Goal: Find specific page/section: Find specific page/section

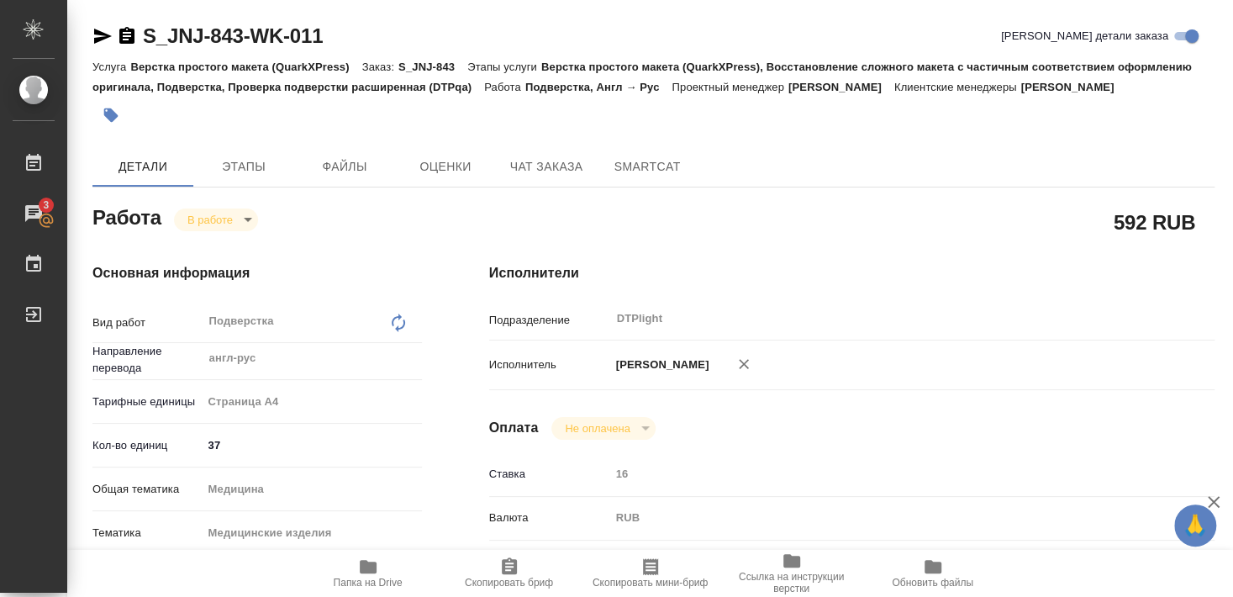
type textarea "x"
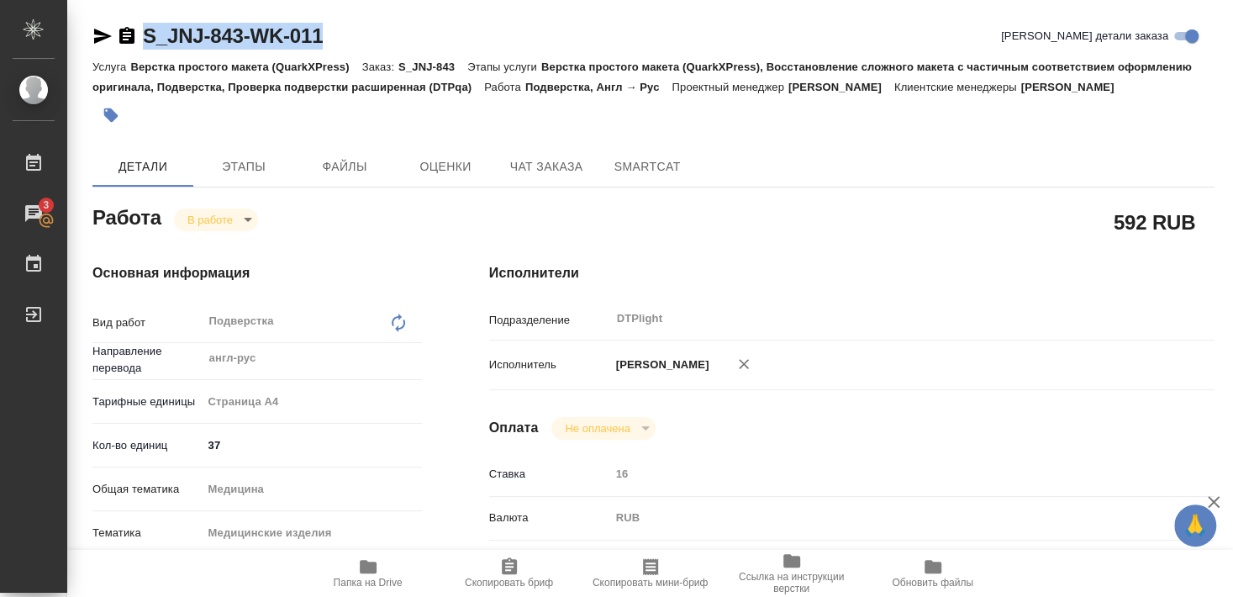
drag, startPoint x: 143, startPoint y: 50, endPoint x: 347, endPoint y: 48, distance: 204.2
click at [347, 48] on div "S_JNJ-843-WK-011 Кратко детали заказа" at bounding box center [653, 36] width 1122 height 27
copy link "S_JNJ-843-WK-011"
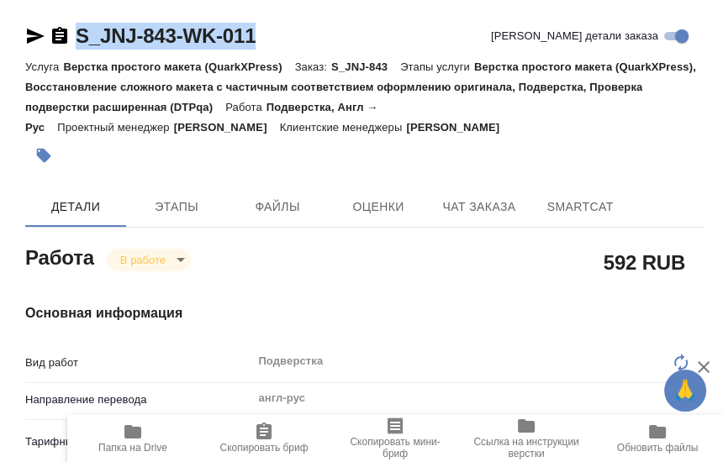
type textarea "x"
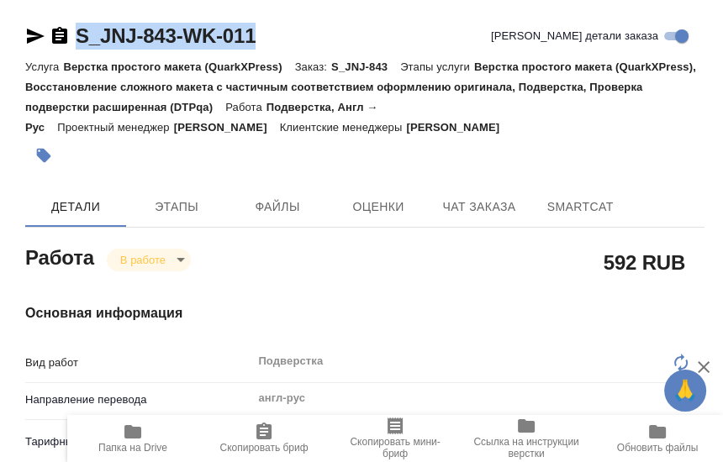
type textarea "x"
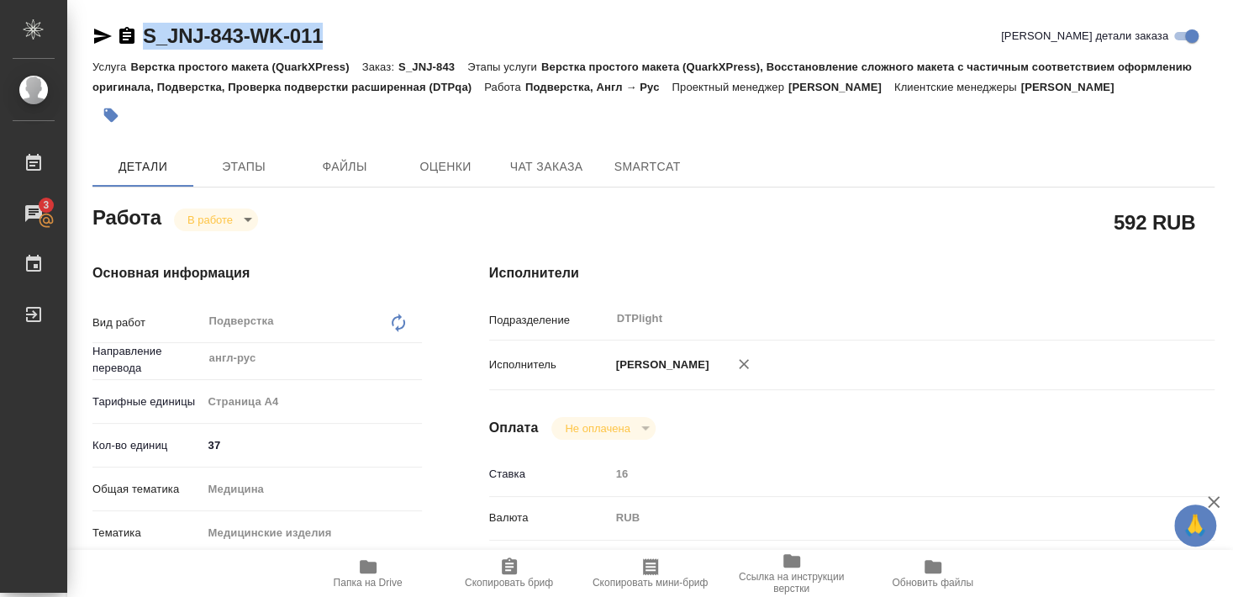
type textarea "x"
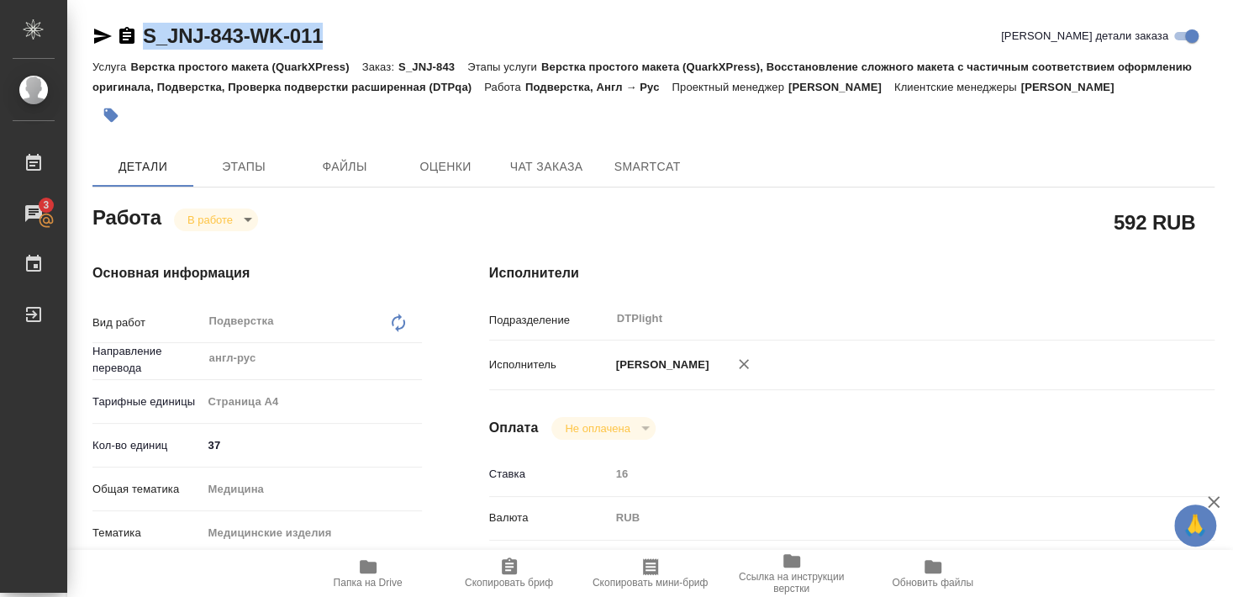
click at [375, 576] on icon "button" at bounding box center [368, 566] width 20 height 20
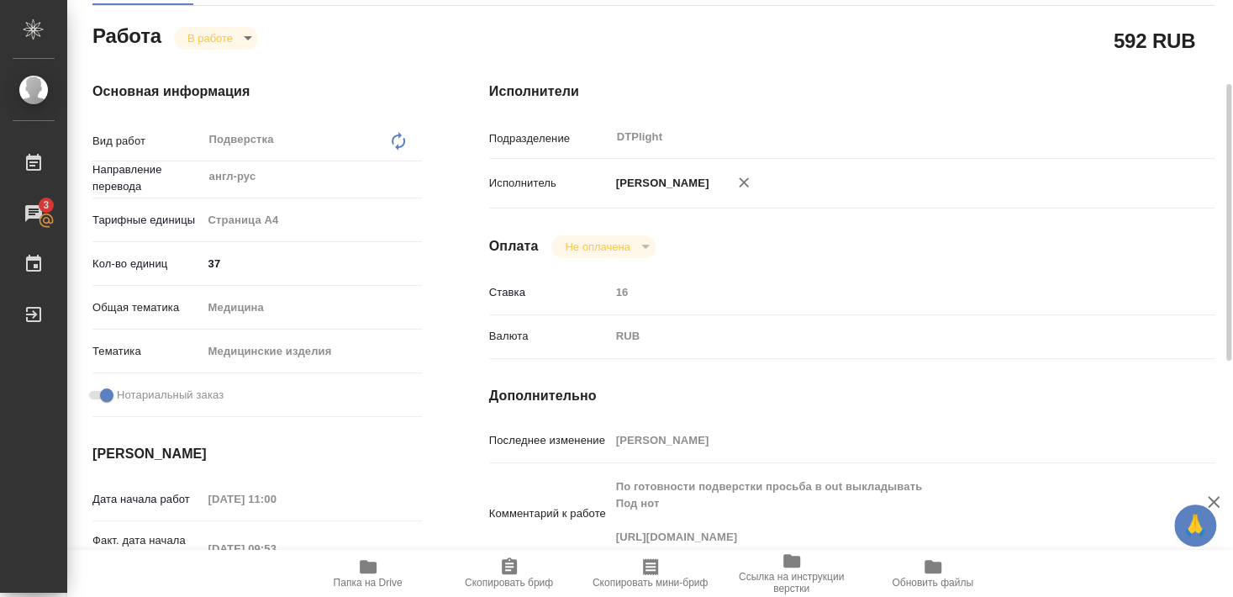
click at [376, 566] on icon "button" at bounding box center [368, 566] width 20 height 20
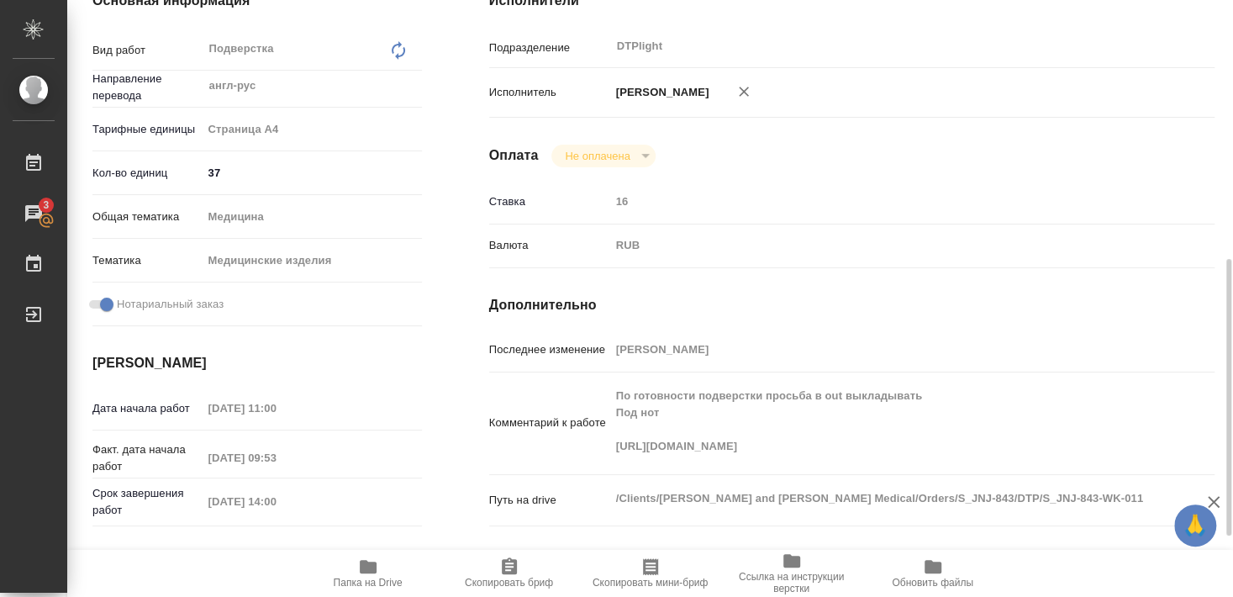
scroll to position [363, 0]
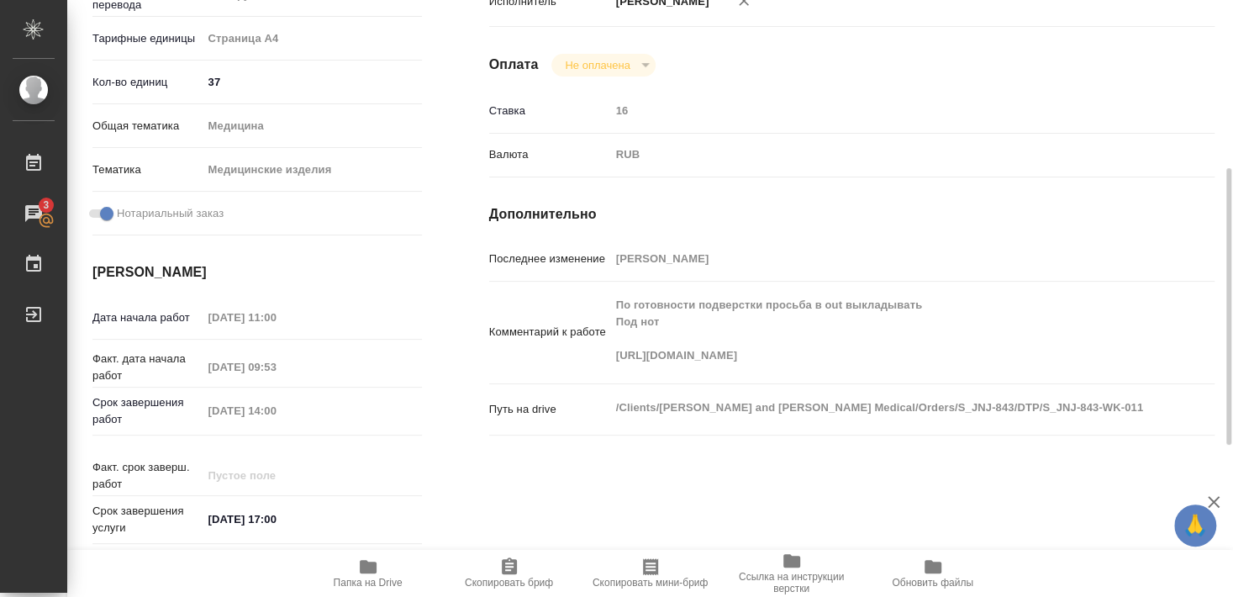
click at [586, 375] on div "Комментарий к работе По готовности подверстки просьба в out выкладывать Под нот…" at bounding box center [851, 332] width 725 height 88
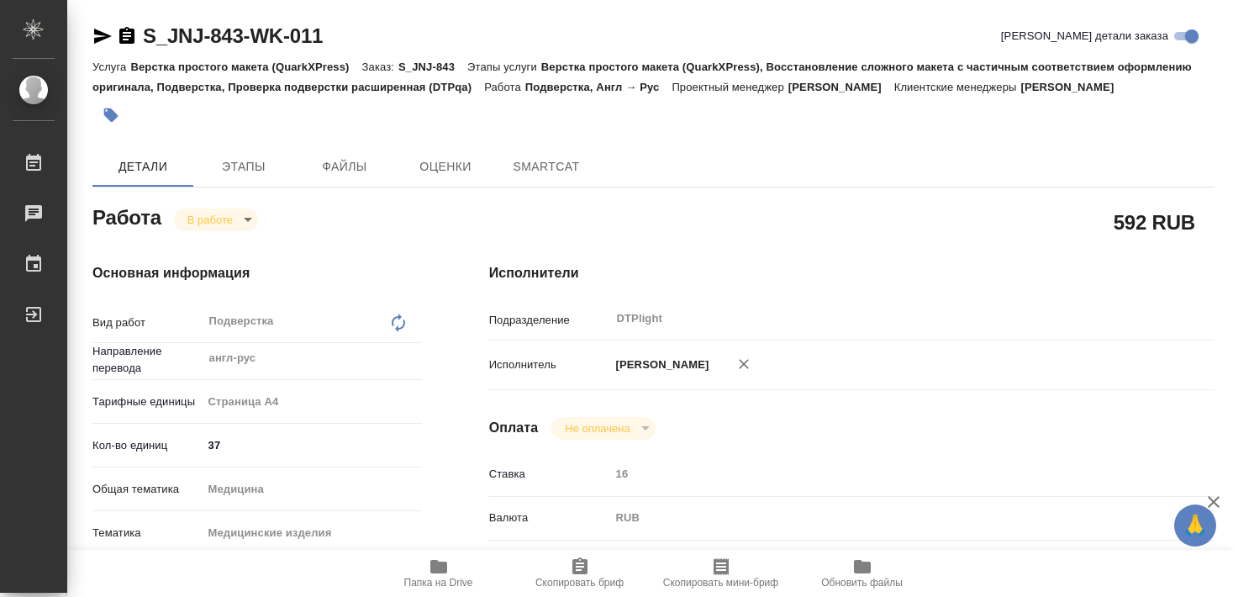
type textarea "x"
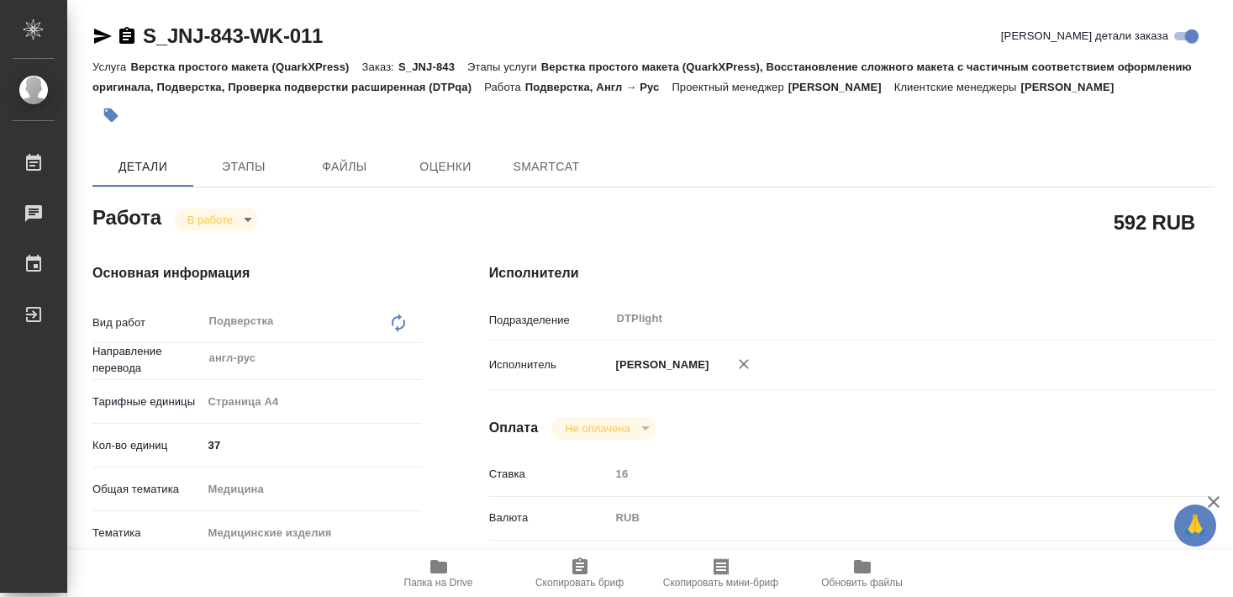
type textarea "x"
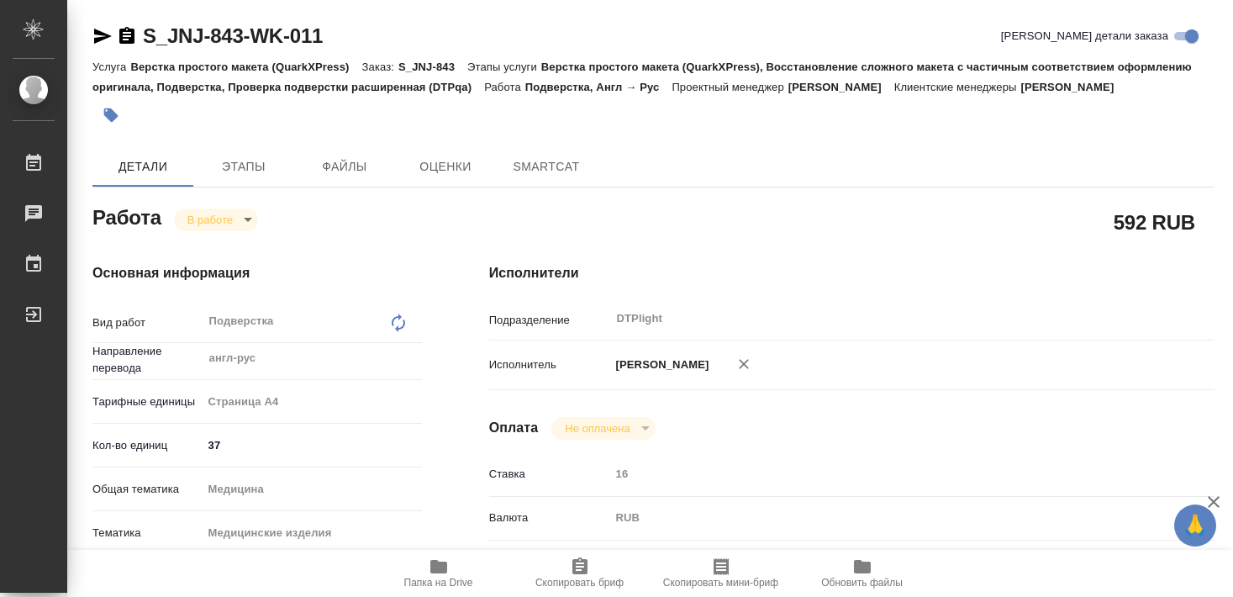
type textarea "x"
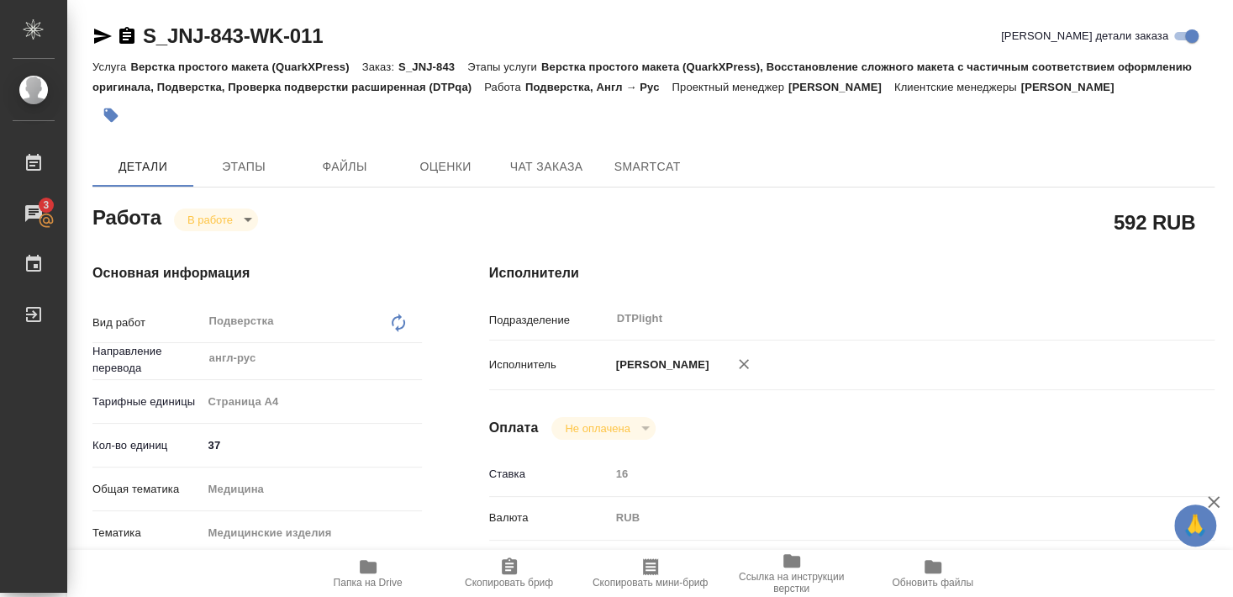
type textarea "x"
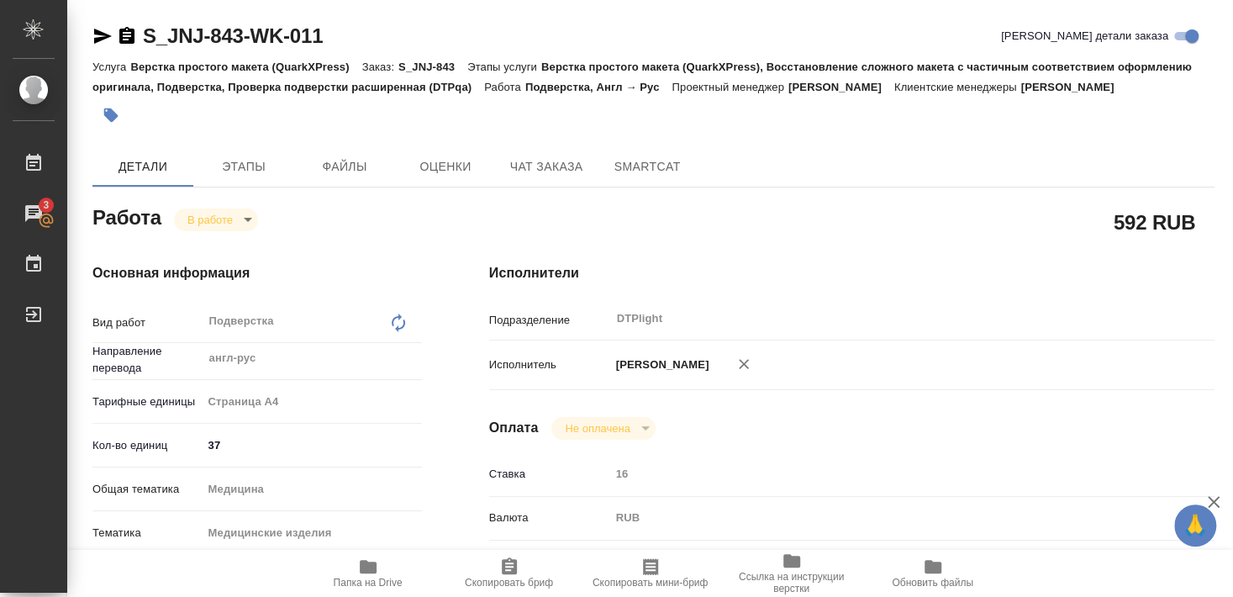
click at [361, 571] on icon "button" at bounding box center [368, 566] width 17 height 13
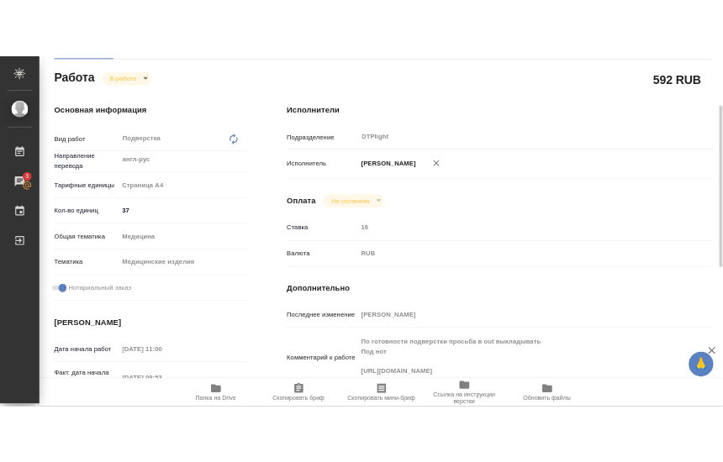
scroll to position [363, 0]
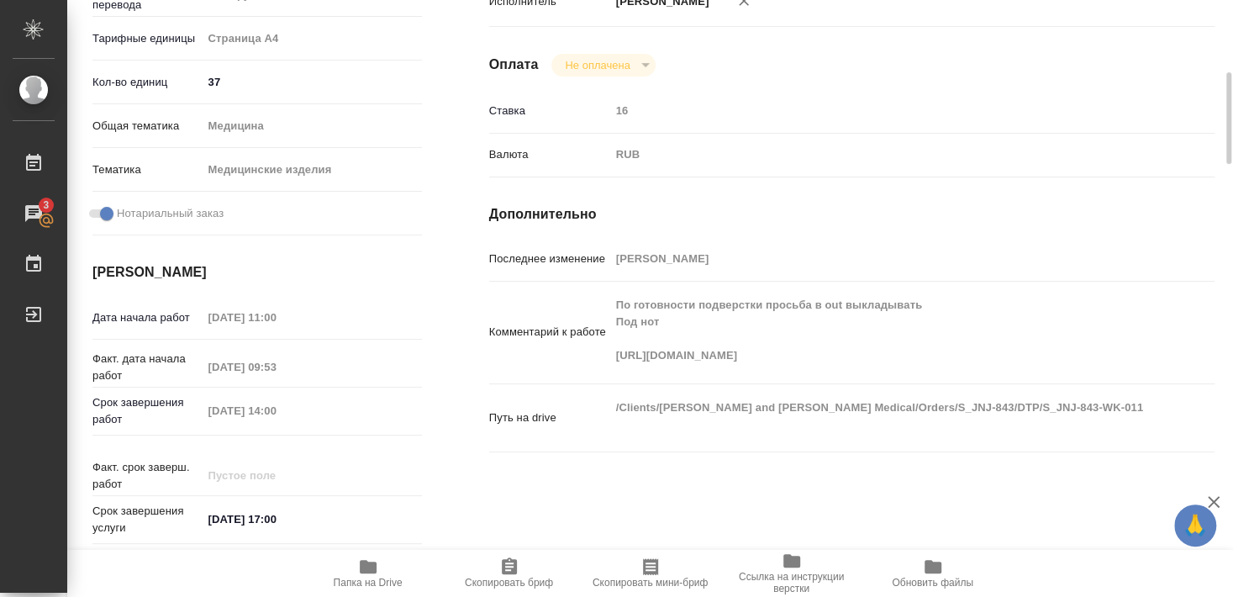
type textarea "x"
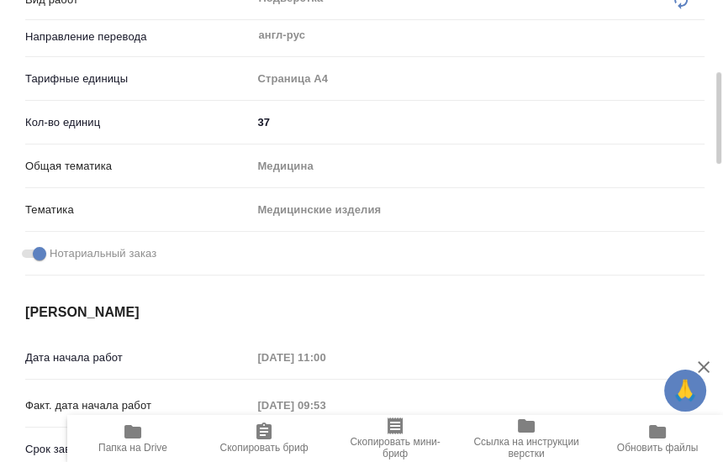
scroll to position [0, 0]
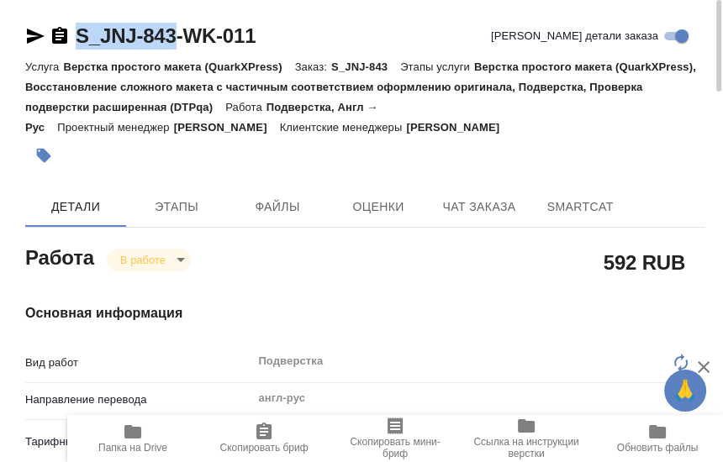
drag, startPoint x: 82, startPoint y: 51, endPoint x: 173, endPoint y: 48, distance: 91.7
click at [173, 48] on div "S_JNJ-843-WK-011 Кратко детали заказа" at bounding box center [364, 40] width 679 height 34
copy link "S_JNJ-843"
click at [349, 155] on div at bounding box center [251, 155] width 453 height 37
type textarea "x"
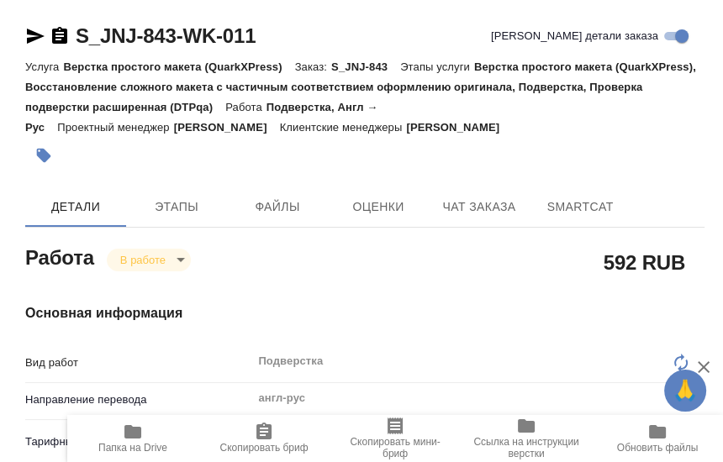
type textarea "x"
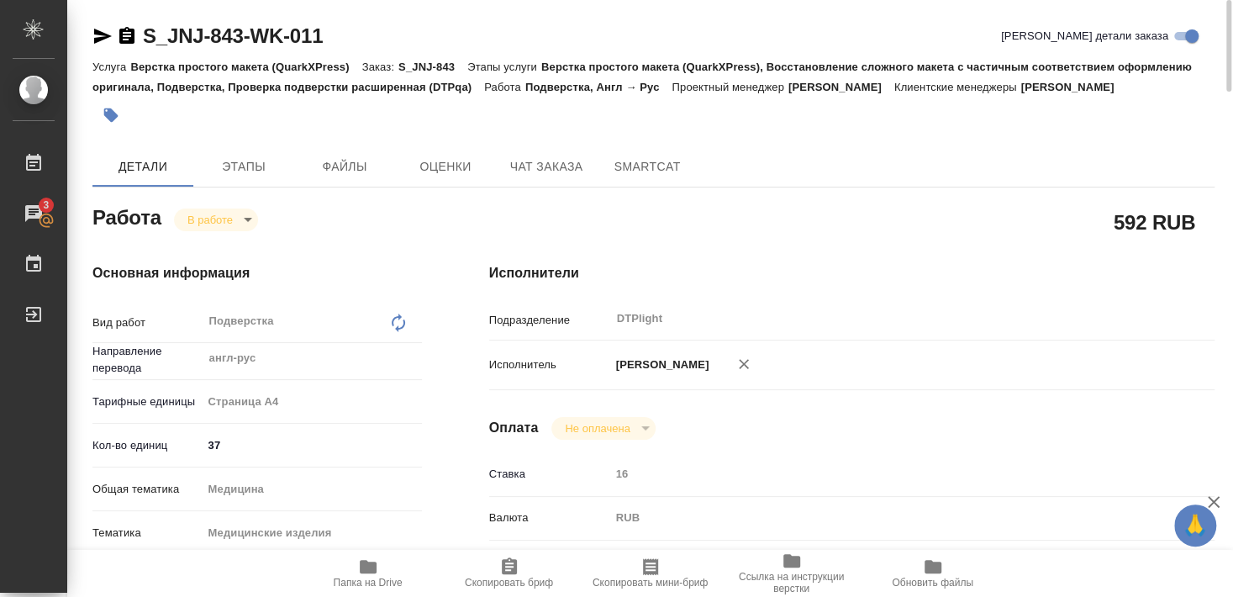
type textarea "x"
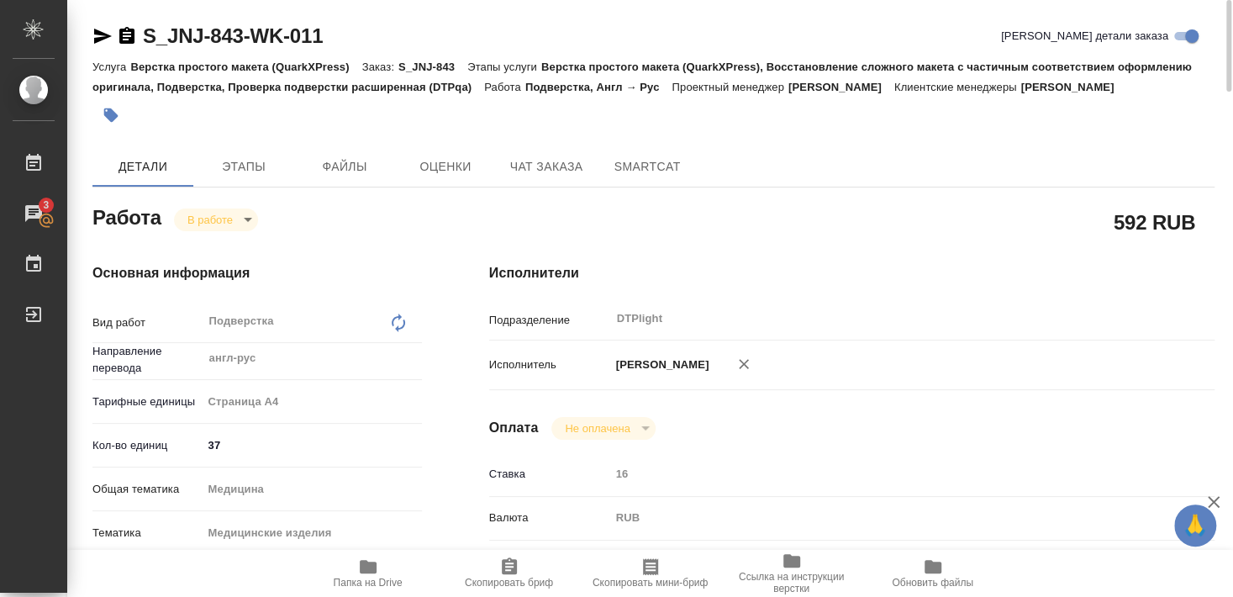
click at [374, 572] on icon "button" at bounding box center [368, 566] width 17 height 13
